Goal: Find specific page/section: Find specific page/section

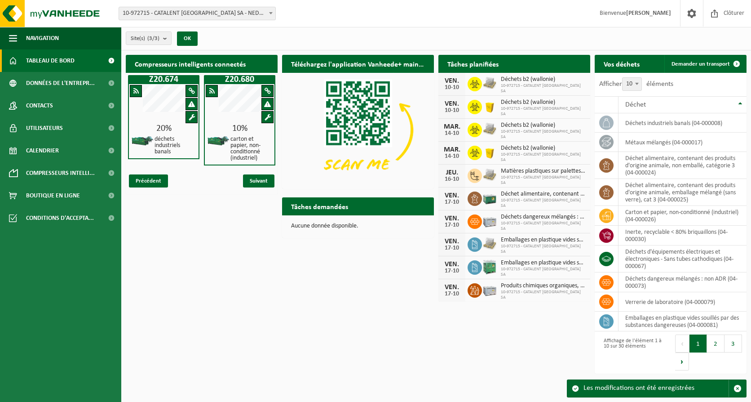
click at [314, 314] on div "Compresseurs intelligents connectés Z20.674 20% déchets industriels banals Z20.…" at bounding box center [436, 213] width 625 height 327
click at [273, 13] on span at bounding box center [270, 13] width 9 height 12
click at [332, 18] on div "Site: 10-972715 - CATALENT BELGIUM SA - NEDER-OVER-HEEMBEEK 10-995916 - CATALEN…" at bounding box center [375, 13] width 751 height 27
click at [714, 340] on button "2" at bounding box center [716, 343] width 18 height 18
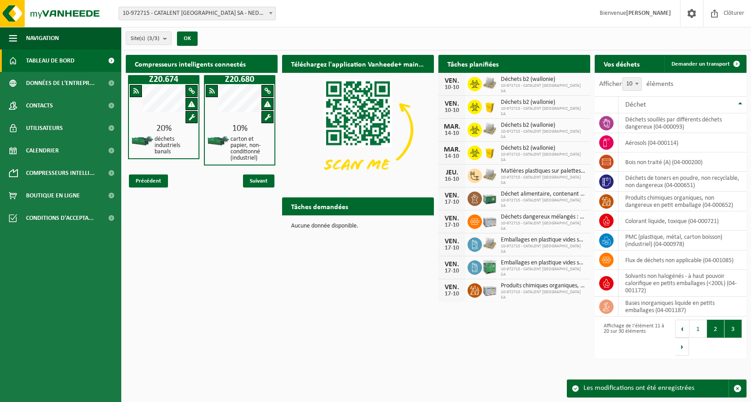
click at [731, 331] on button "3" at bounding box center [733, 328] width 18 height 18
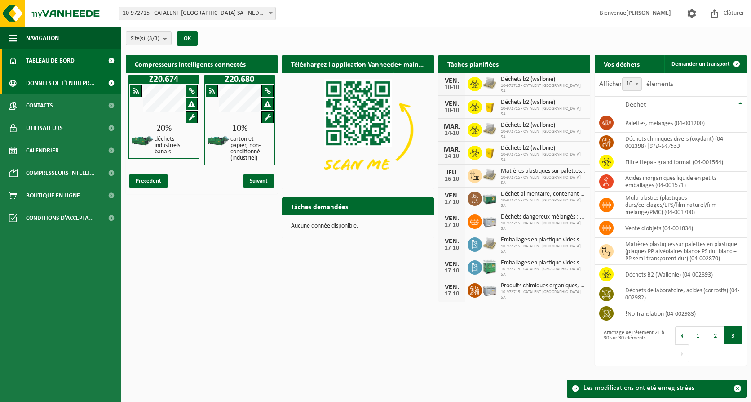
click at [75, 84] on span "Données de l'entrepr..." at bounding box center [60, 83] width 69 height 22
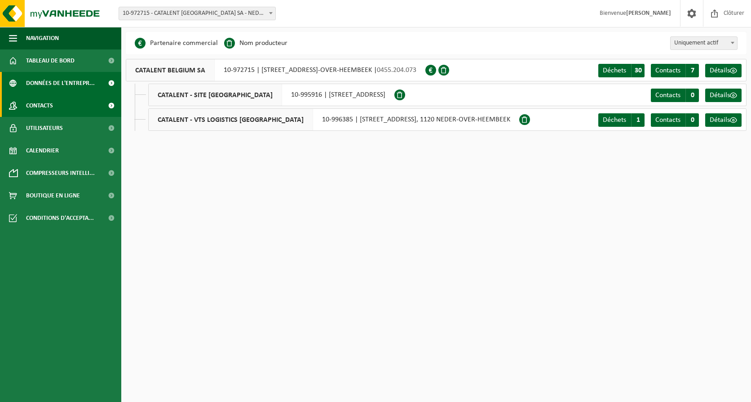
click at [61, 104] on link "Contacts" at bounding box center [60, 105] width 121 height 22
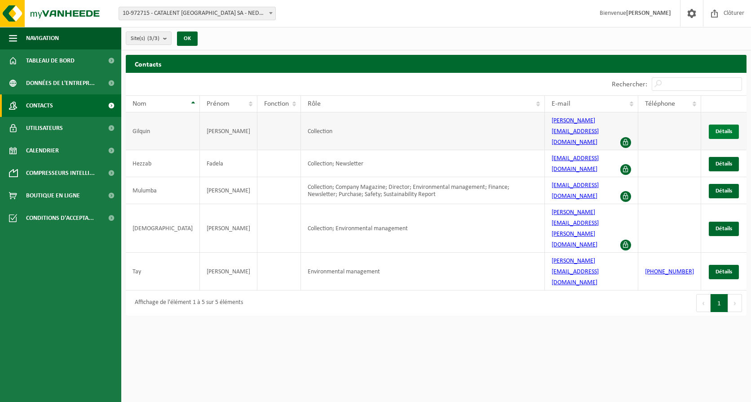
click at [721, 128] on span "Détails" at bounding box center [723, 131] width 17 height 6
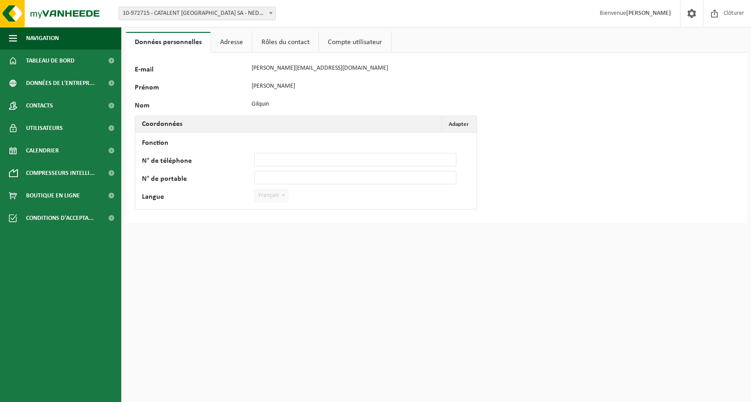
click at [233, 43] on link "Adresse" at bounding box center [231, 42] width 41 height 21
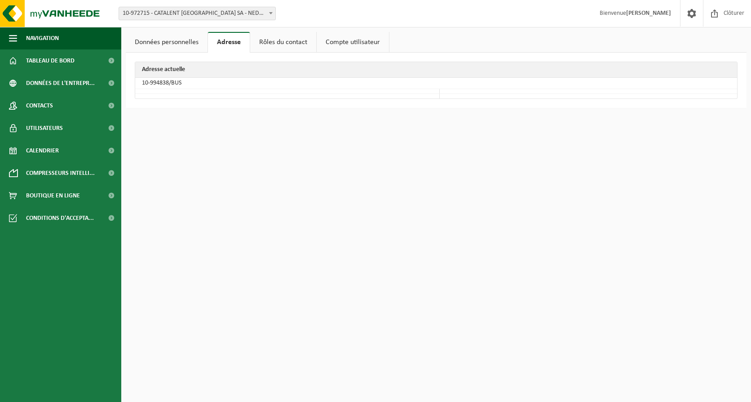
click at [288, 39] on link "Rôles du contact" at bounding box center [283, 42] width 66 height 21
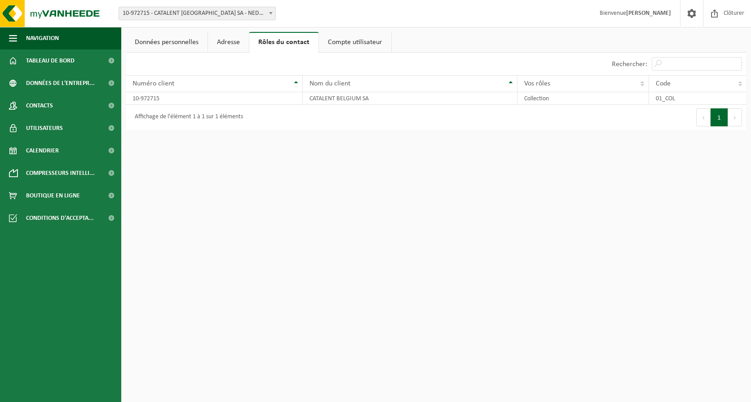
click at [348, 40] on link "Compte utilisateur" at bounding box center [355, 42] width 72 height 21
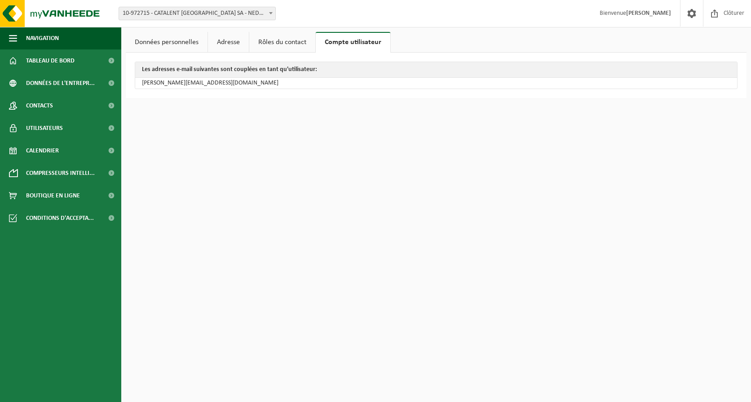
click at [182, 41] on link "Données personnelles" at bounding box center [167, 42] width 82 height 21
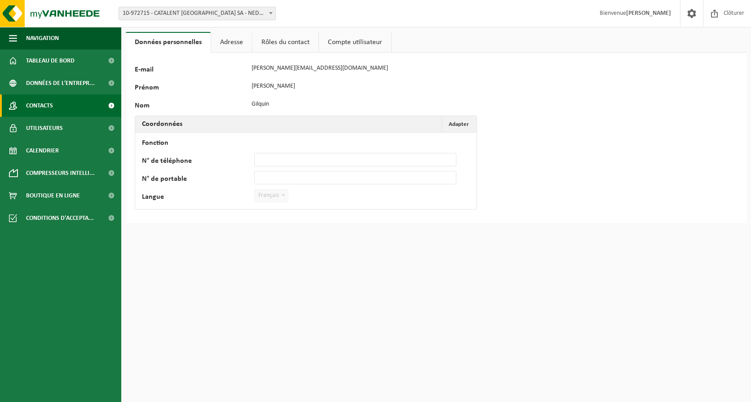
click at [88, 105] on link "Contacts" at bounding box center [60, 105] width 121 height 22
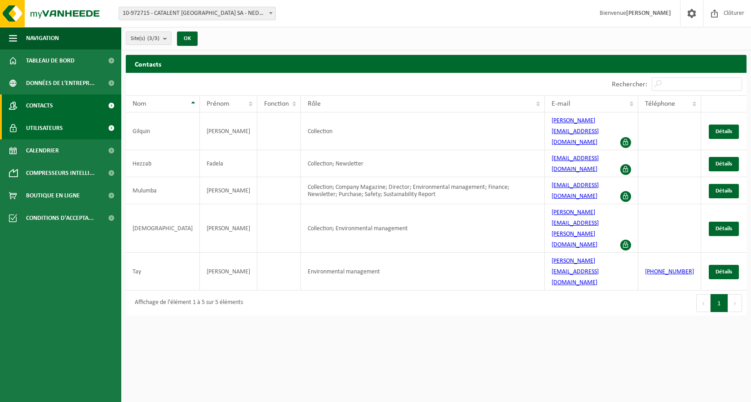
click at [82, 123] on link "Utilisateurs" at bounding box center [60, 128] width 121 height 22
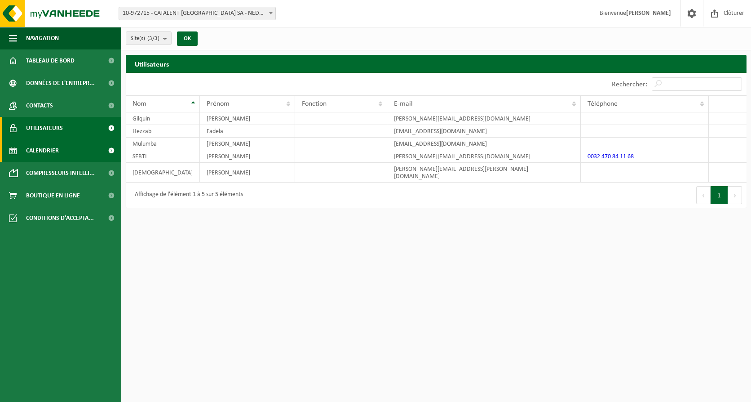
click at [65, 148] on link "Calendrier" at bounding box center [60, 150] width 121 height 22
